Goal: Task Accomplishment & Management: Manage account settings

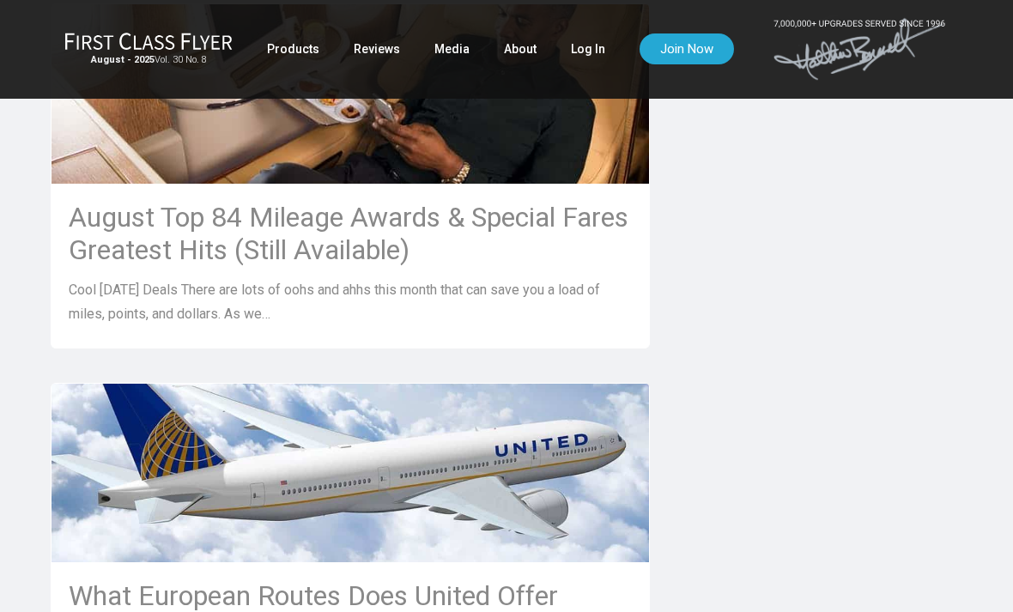
scroll to position [1740, 0]
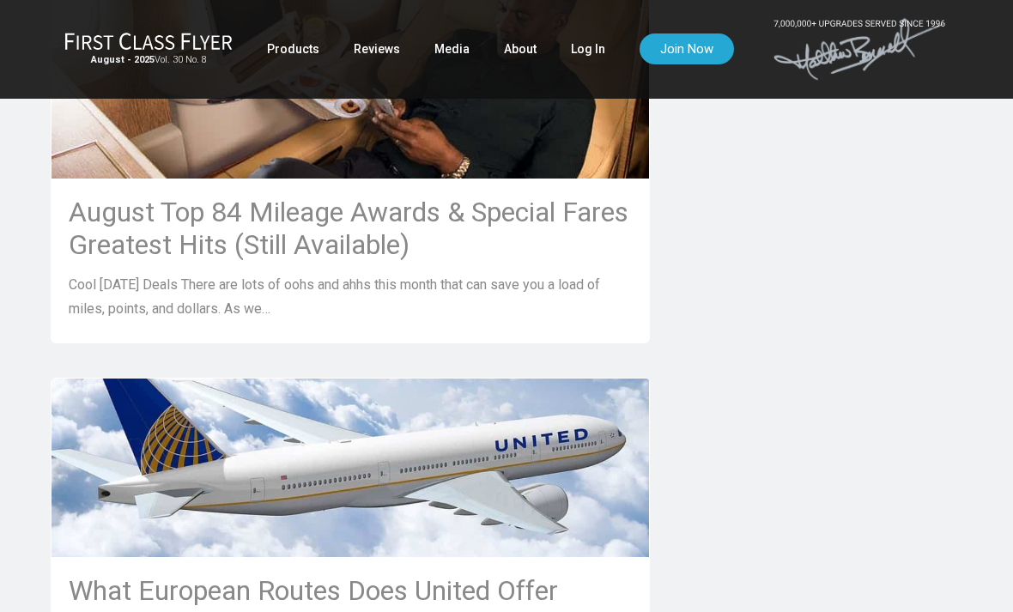
click at [553, 452] on img at bounding box center [351, 468] width 598 height 337
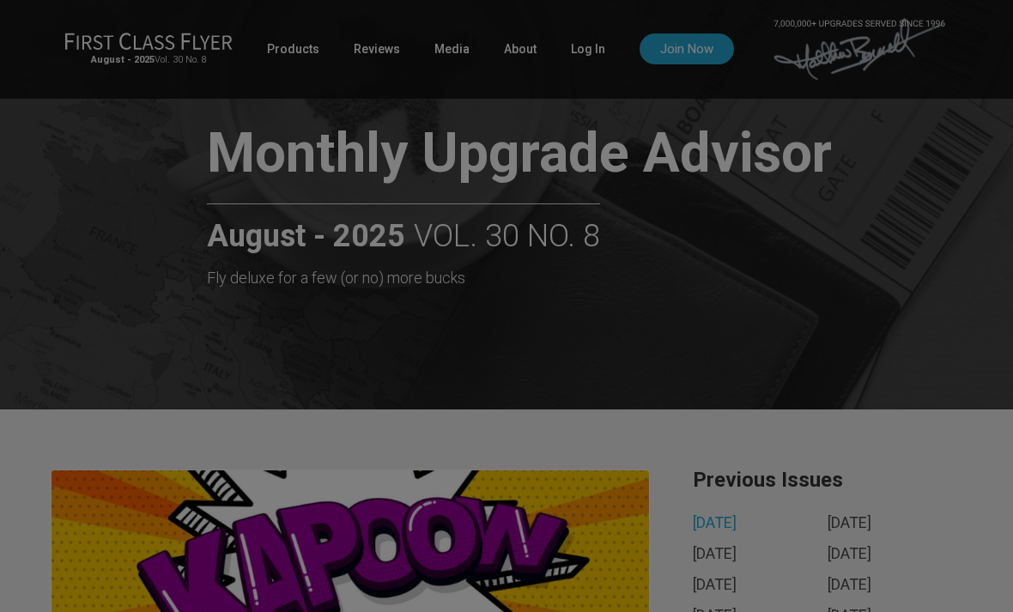
scroll to position [0, 0]
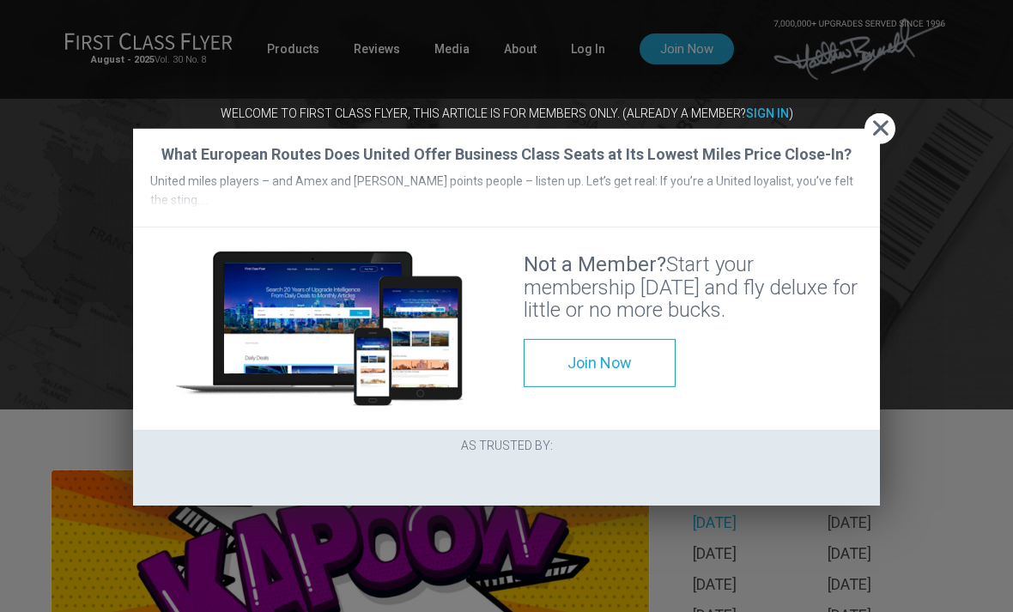
click at [878, 113] on button "Close" at bounding box center [880, 128] width 31 height 31
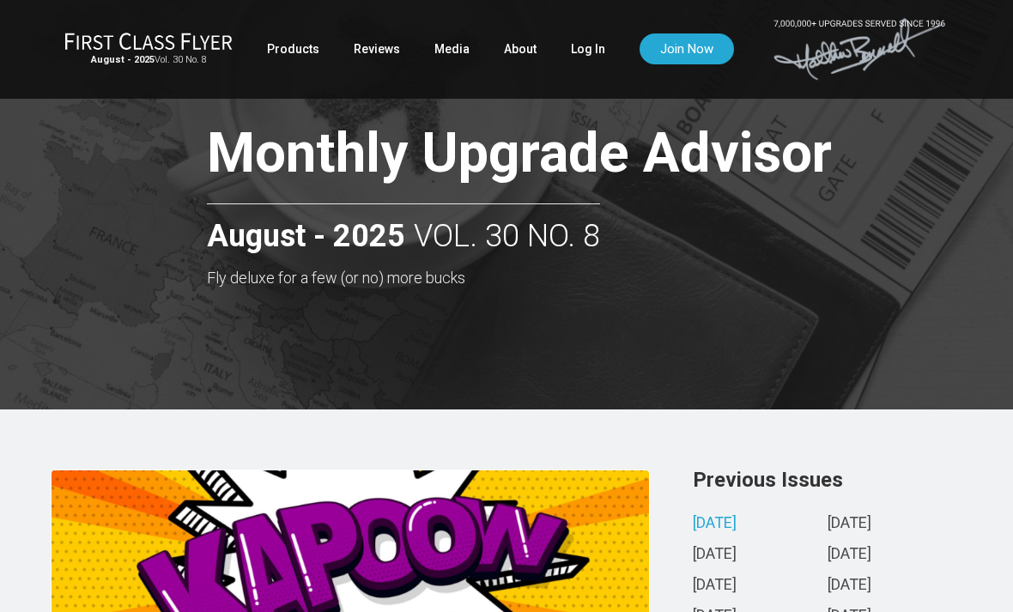
click at [574, 59] on link "Log In" at bounding box center [588, 48] width 34 height 31
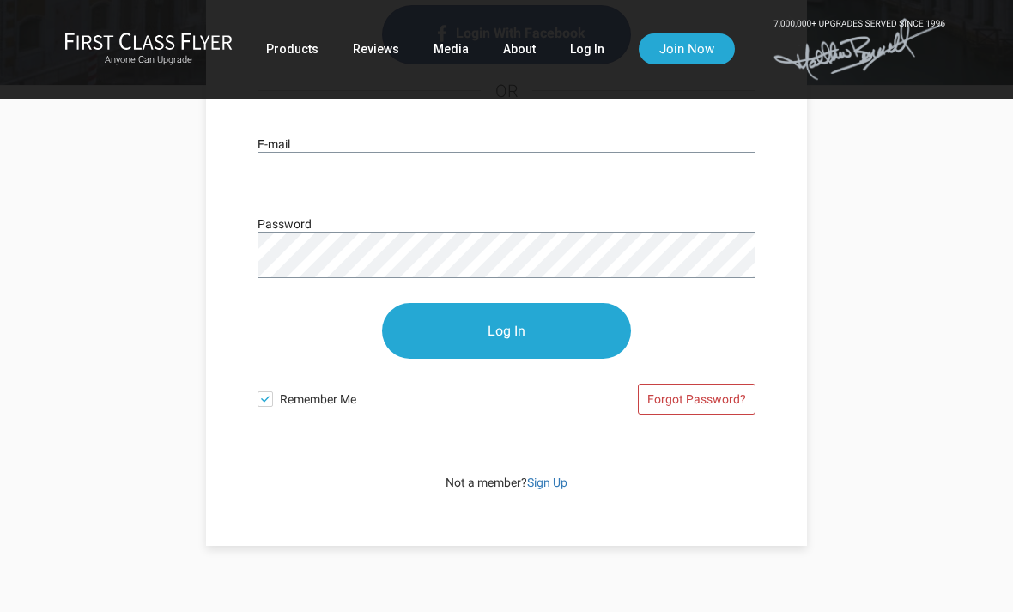
scroll to position [224, 0]
type input "[EMAIL_ADDRESS][DOMAIN_NAME]"
click at [507, 331] on input "Log In" at bounding box center [506, 332] width 249 height 56
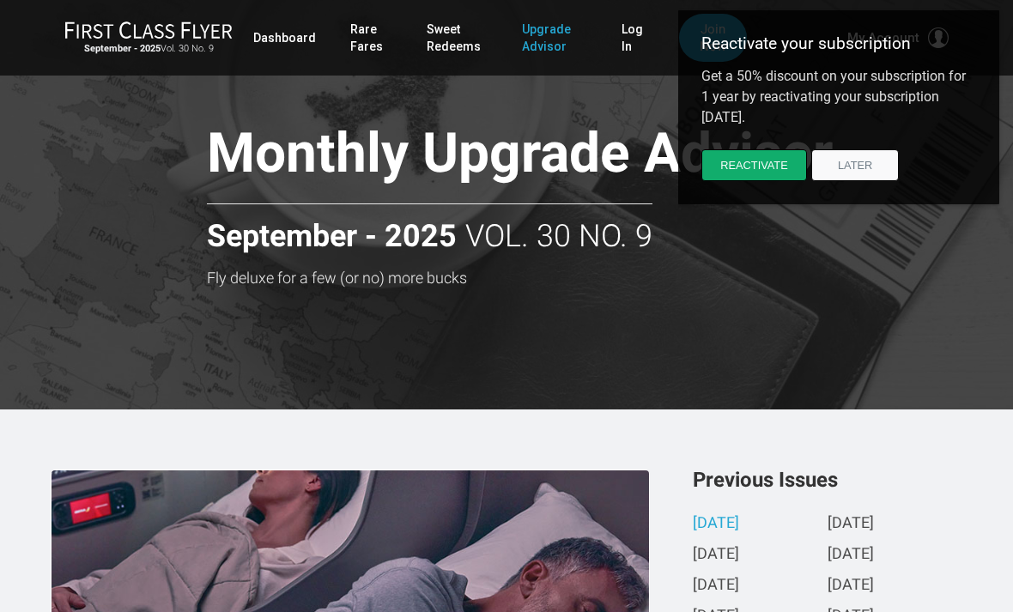
click at [872, 176] on button "Later" at bounding box center [855, 165] width 88 height 32
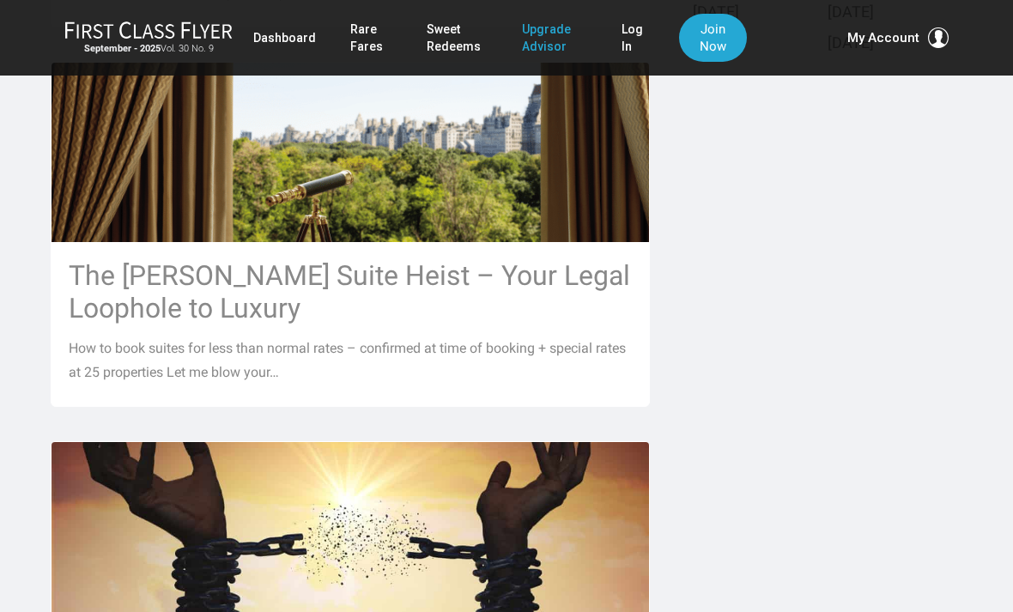
scroll to position [818, 0]
